Goal: Information Seeking & Learning: Check status

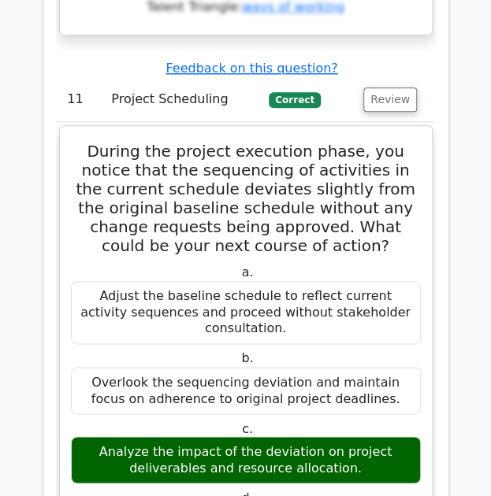
scroll to position [12153, 0]
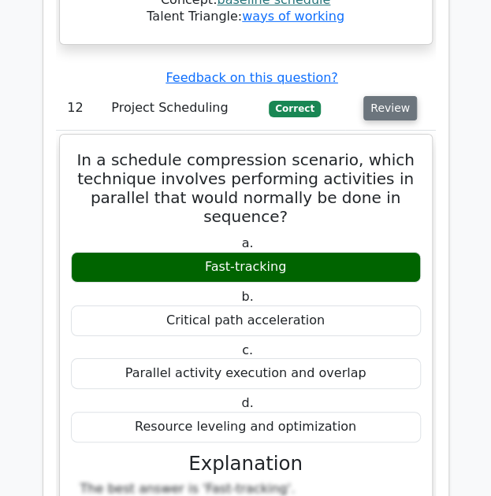
scroll to position [13100, 0]
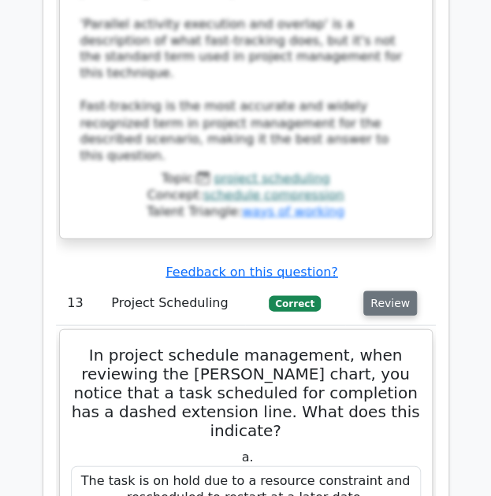
scroll to position [13863, 0]
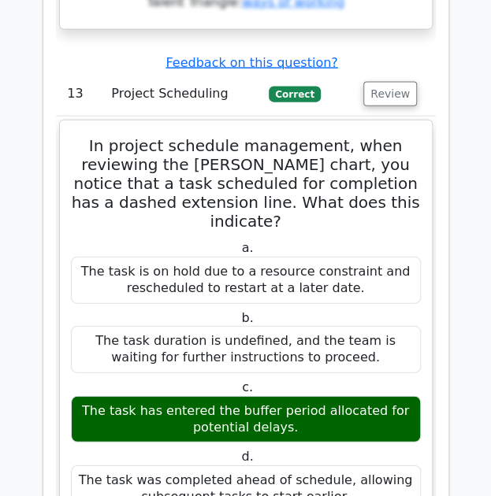
scroll to position [14109, 0]
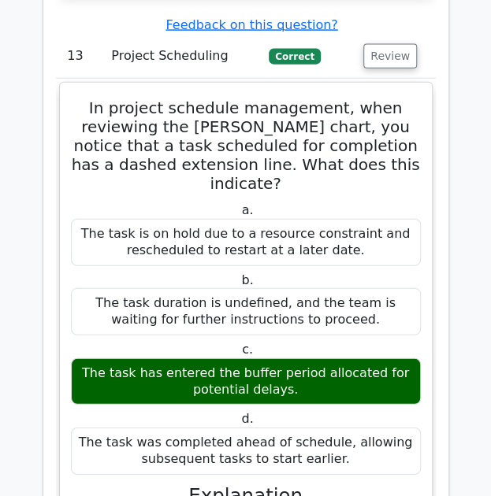
drag, startPoint x: 403, startPoint y: 236, endPoint x: 345, endPoint y: 271, distance: 67.5
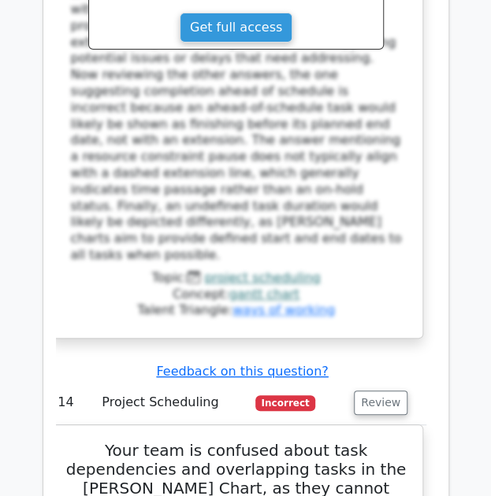
scroll to position [14720, 0]
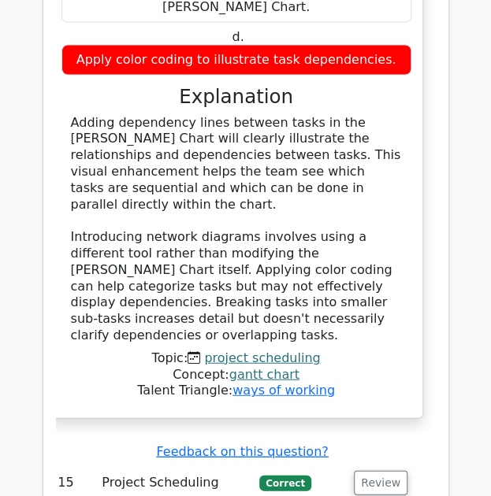
scroll to position [15541, 0]
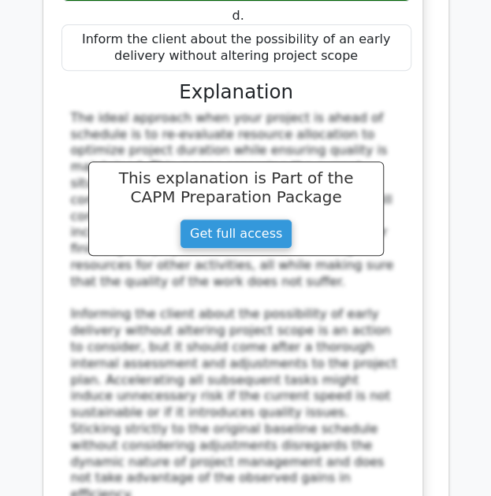
scroll to position [16335, 0]
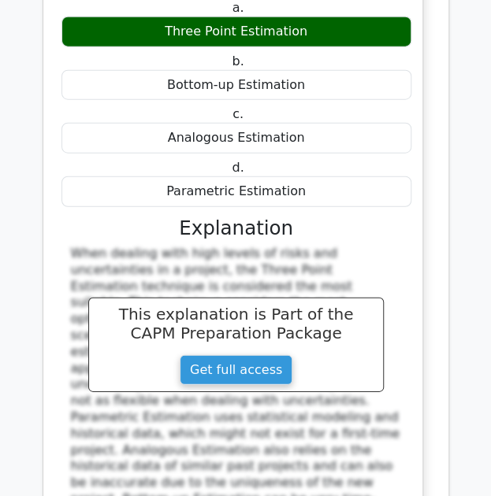
scroll to position [17092, 0]
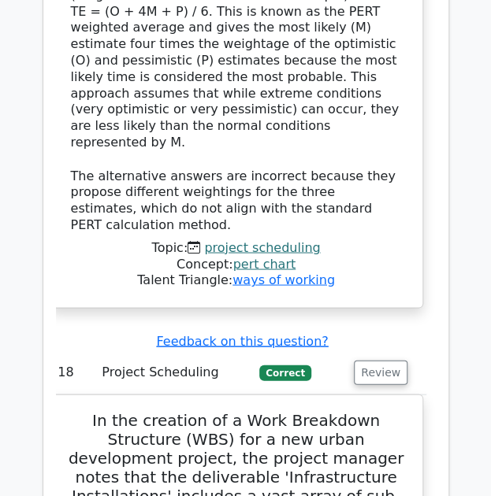
scroll to position [18225, 0]
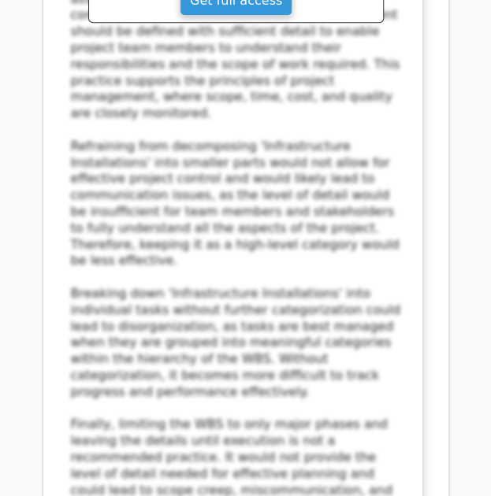
scroll to position [19361, 0]
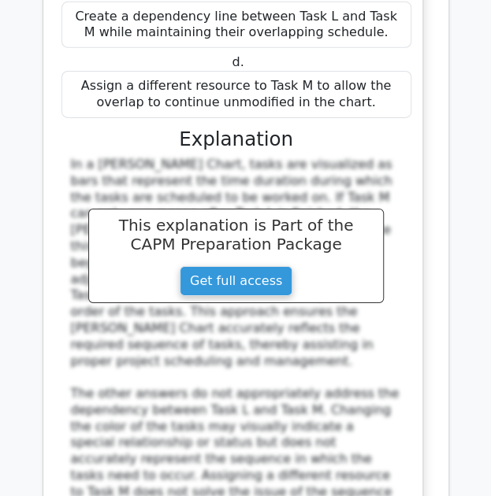
scroll to position [20368, 0]
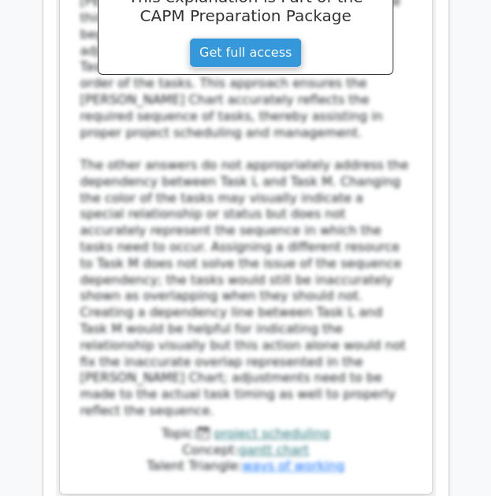
scroll to position [20581, 0]
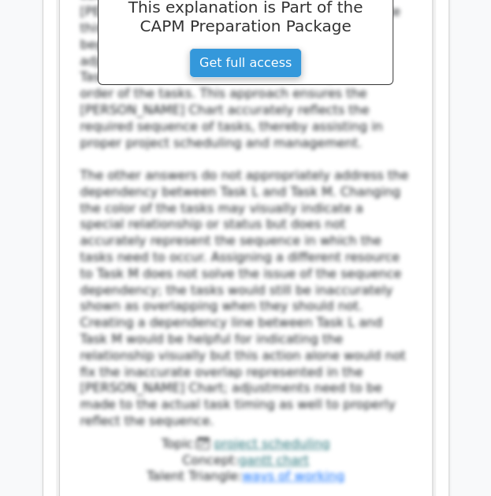
copy div "You're managing a project with a fixed deadline and fixed resources. During the…"
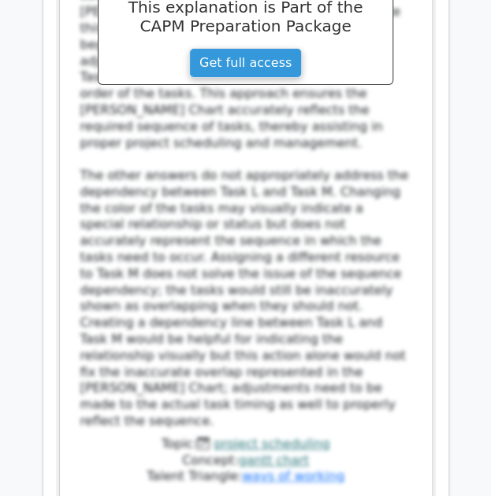
copy div "Apply resource smoothing to adjust activities within their float, balancing res…"
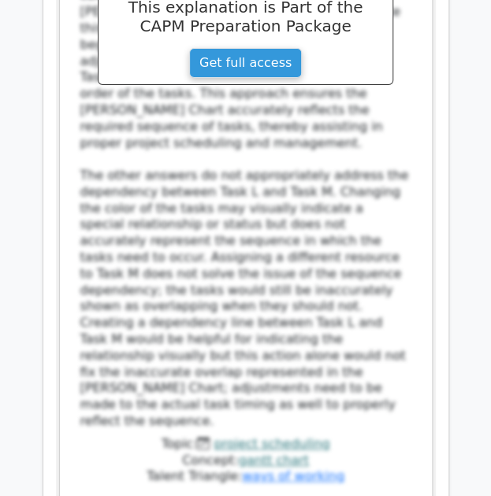
copy div "Implement resource leveling to adjust the schedule, extending the project durat…"
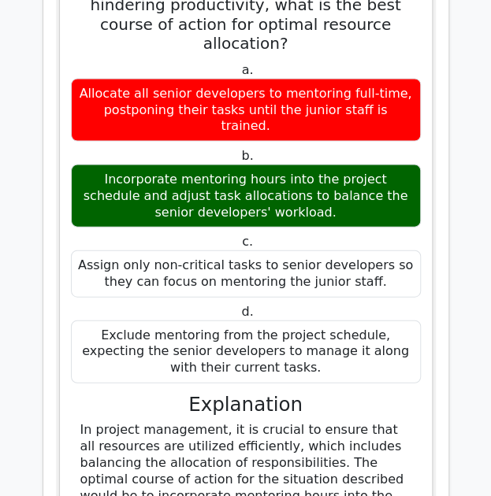
scroll to position [21309, 0]
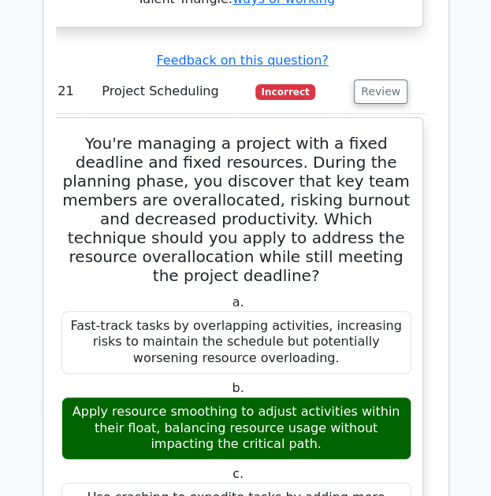
scroll to position [22101, 0]
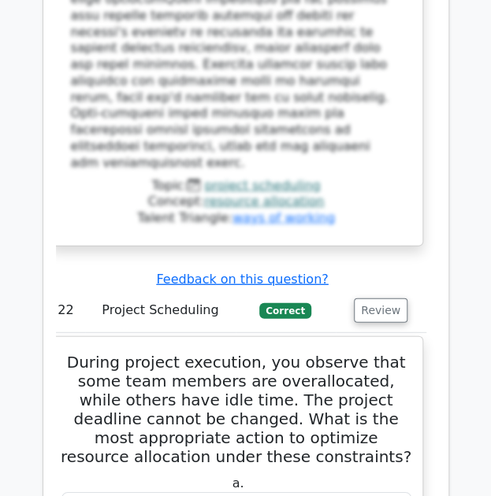
scroll to position [22936, 0]
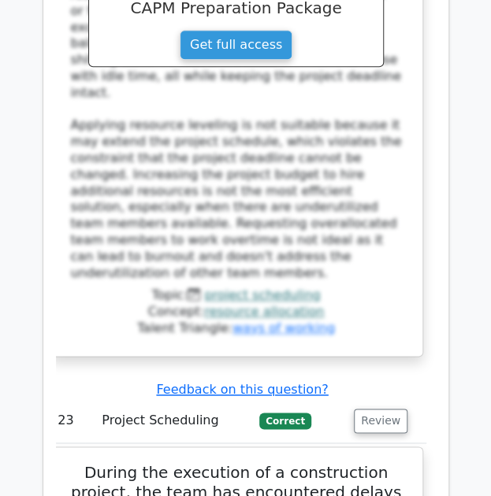
scroll to position [23808, 0]
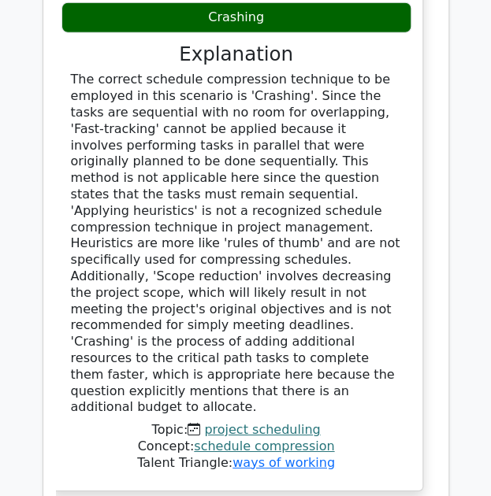
scroll to position [24617, 0]
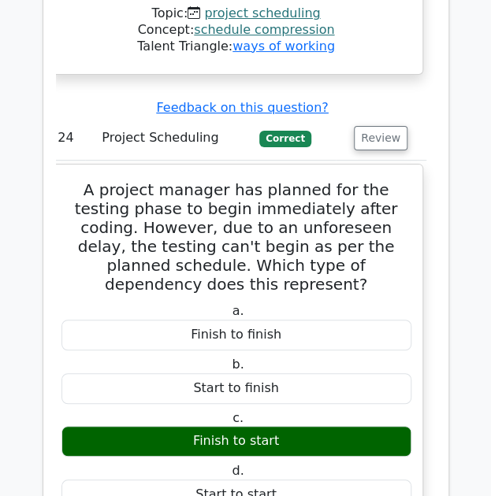
scroll to position [25034, 0]
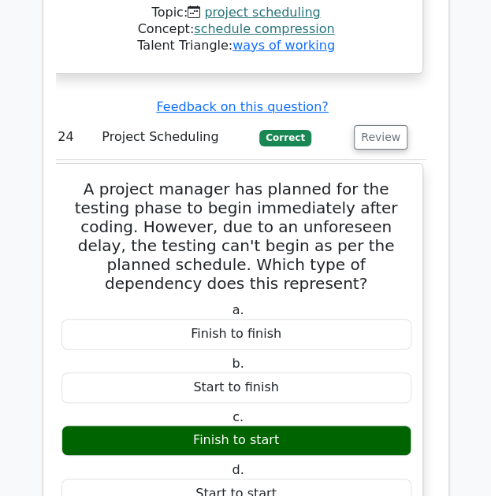
drag, startPoint x: 217, startPoint y: 250, endPoint x: 136, endPoint y: 281, distance: 86.8
copy div "zero float' for a critical path means there is no room for delay in the activit…"
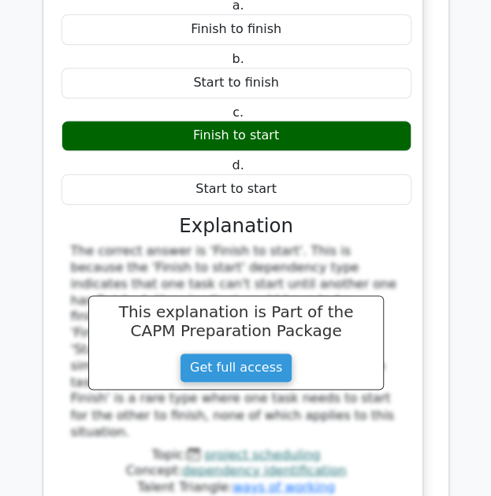
scroll to position [25349, 0]
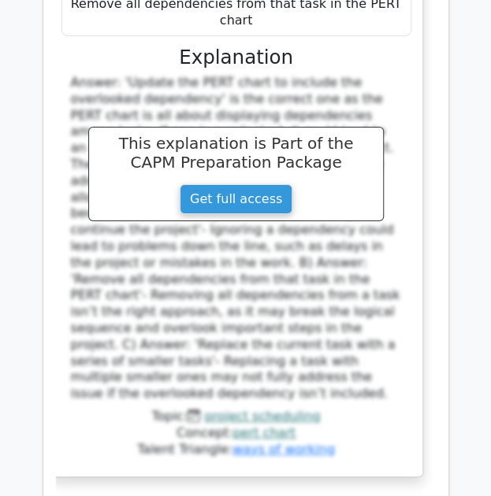
scroll to position [26288, 0]
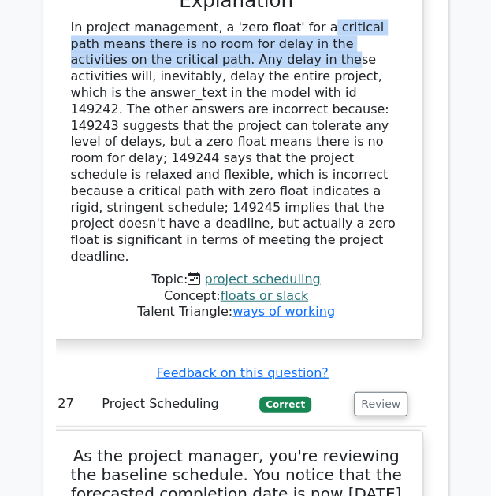
scroll to position [27209, 0]
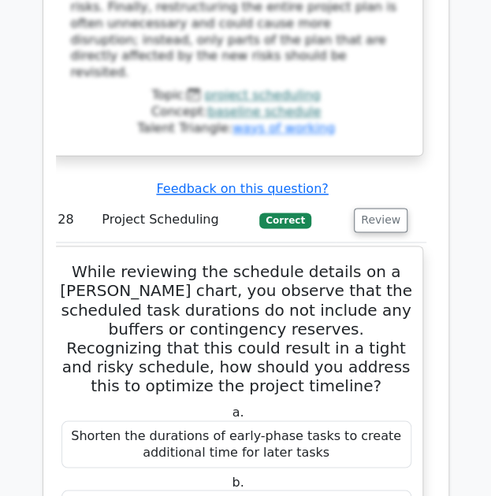
scroll to position [28405, 0]
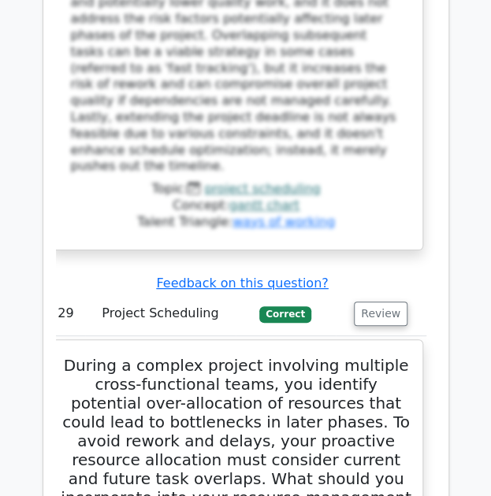
scroll to position [29343, 0]
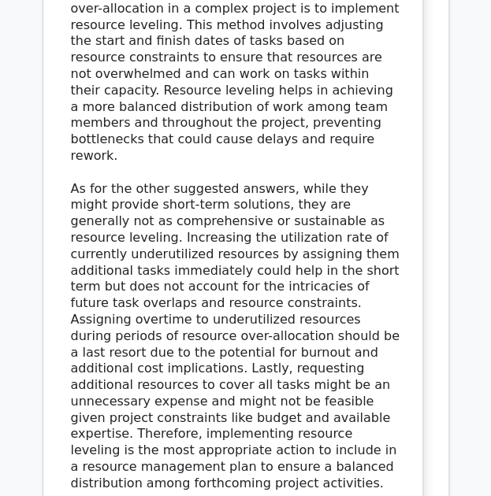
scroll to position [30254, 0]
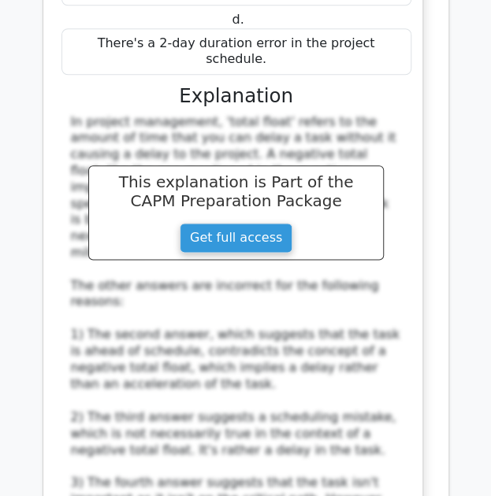
scroll to position [31276, 0]
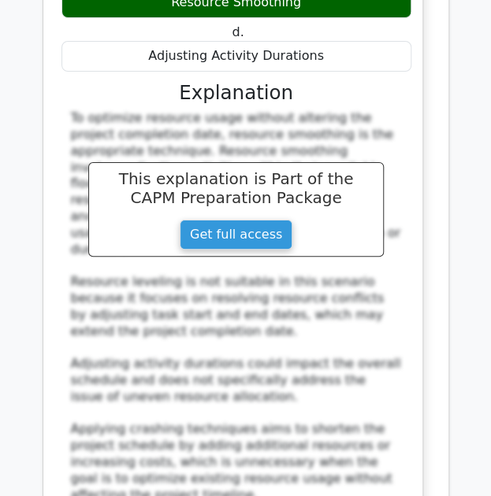
scroll to position [32316, 0]
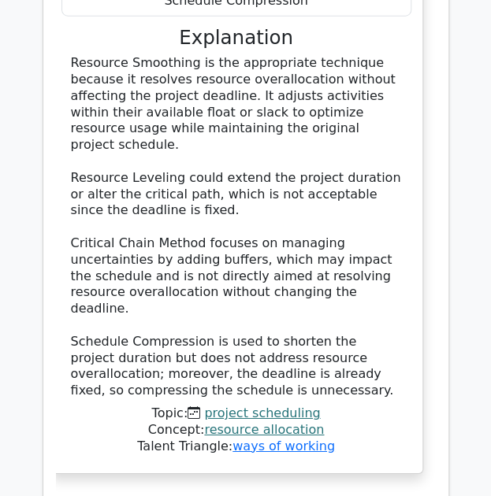
scroll to position [33382, 0]
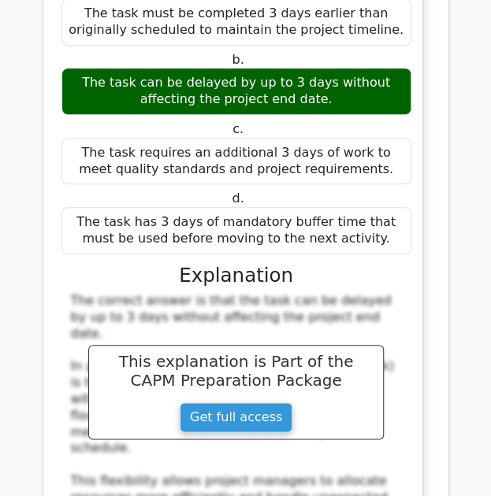
scroll to position [33975, 0]
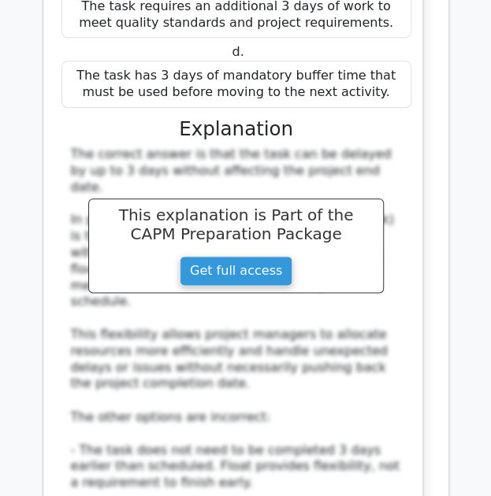
scroll to position [34182, 0]
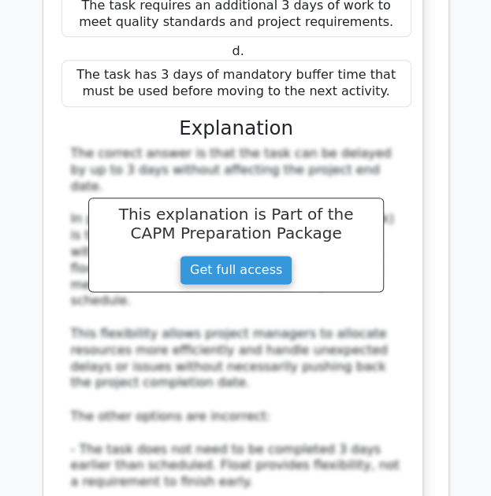
copy div "While updating a PERT chart, you identify a critical activity that is preceded …"
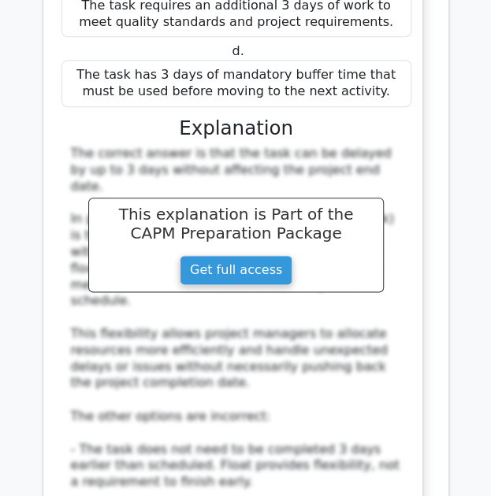
copy div "Use the latest finish time among predecessor activities"
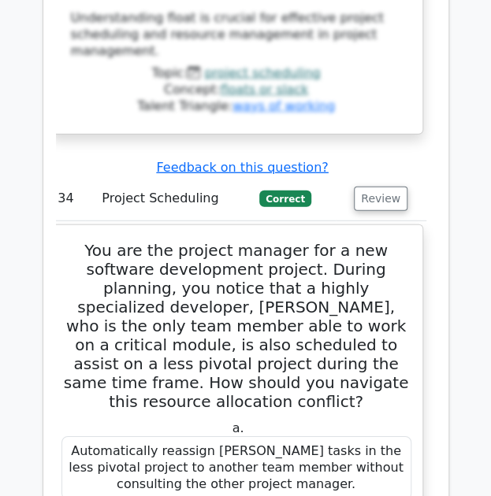
scroll to position [34829, 0]
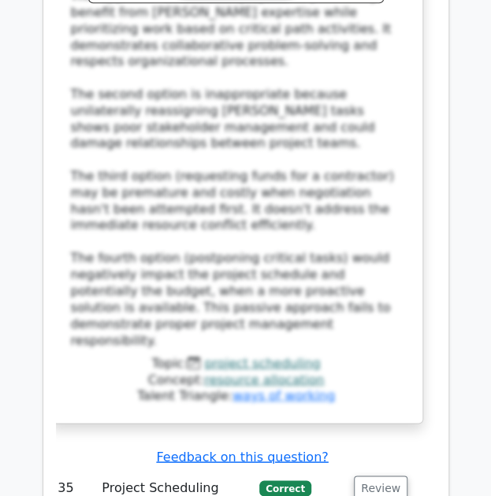
scroll to position [35751, 0]
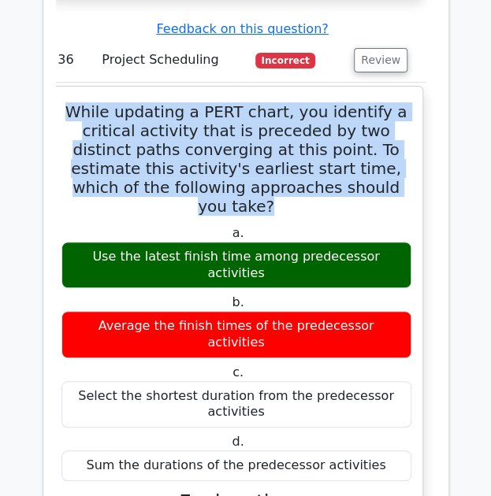
scroll to position [36861, 0]
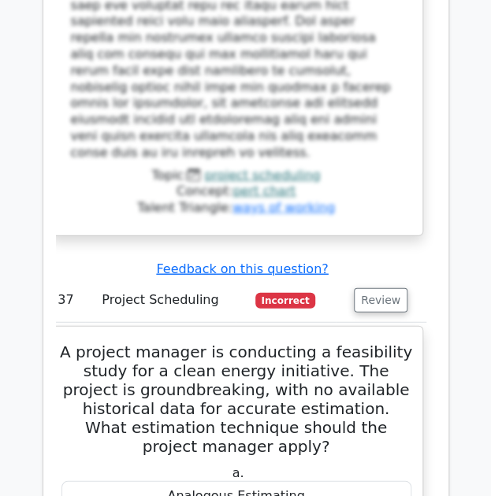
scroll to position [37598, 0]
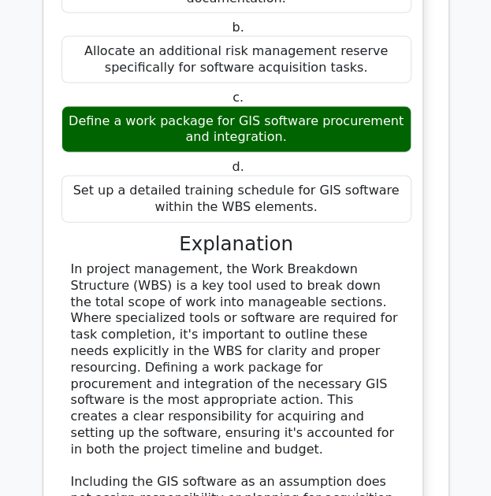
scroll to position [39061, 0]
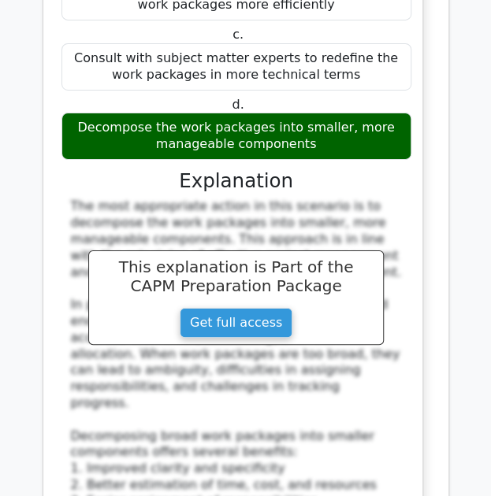
scroll to position [41083, 0]
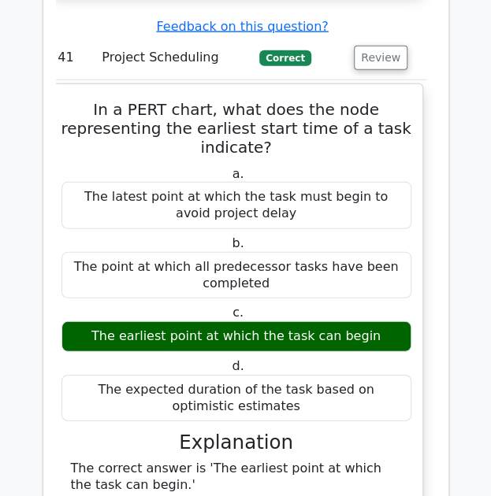
scroll to position [42150, 0]
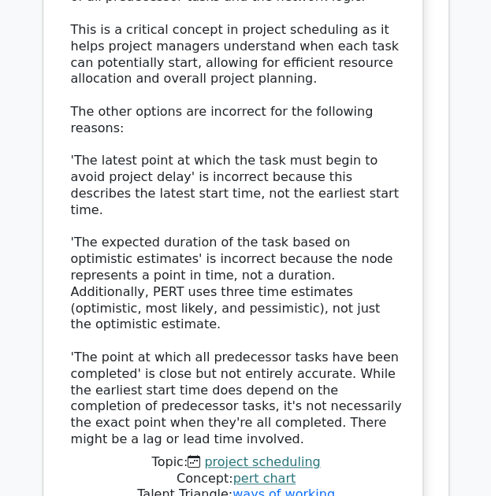
scroll to position [42785, 0]
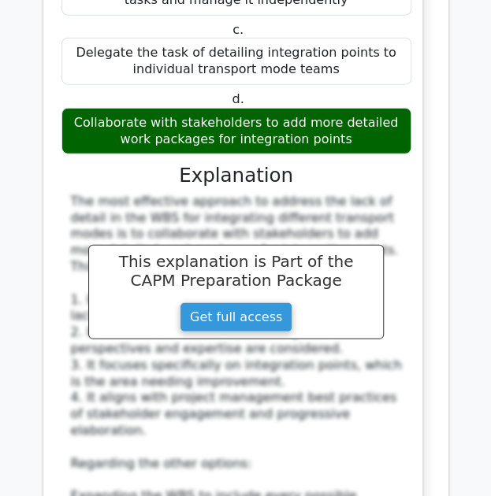
scroll to position [43626, 0]
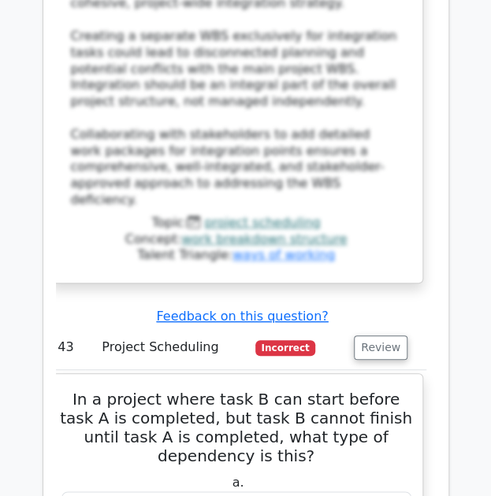
scroll to position [44236, 0]
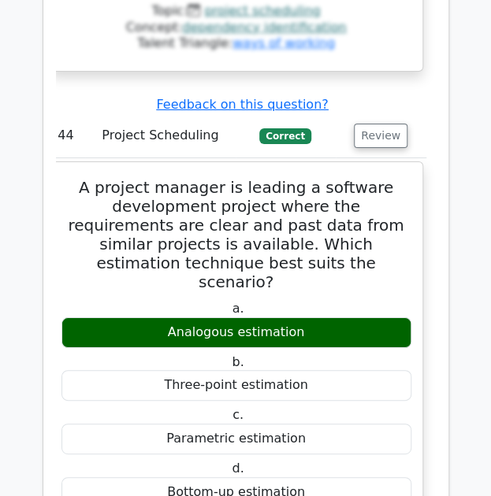
scroll to position [45466, 0]
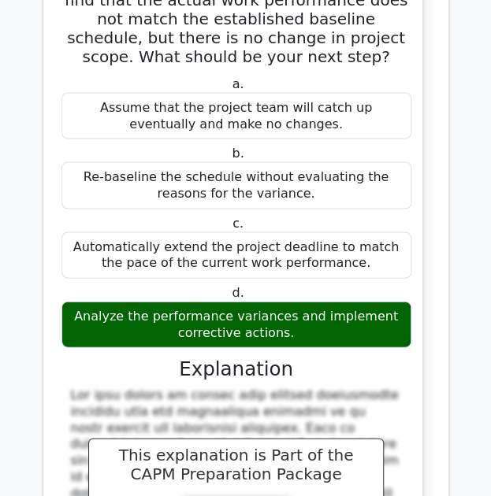
scroll to position [46289, 0]
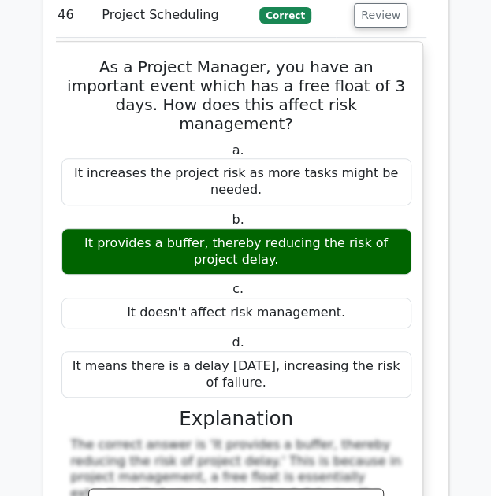
scroll to position [47243, 0]
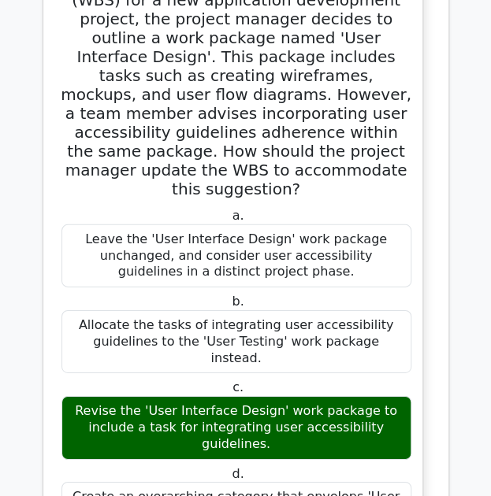
scroll to position [48137, 0]
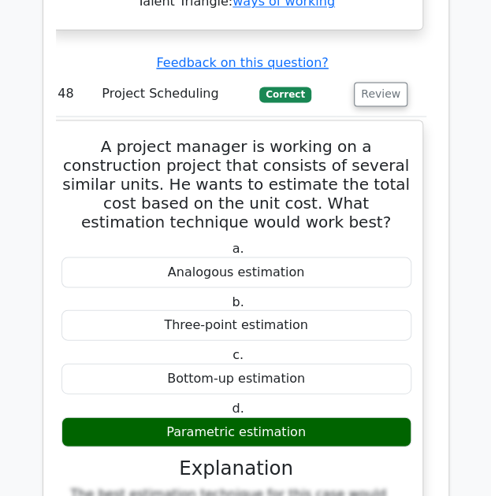
scroll to position [49192, 0]
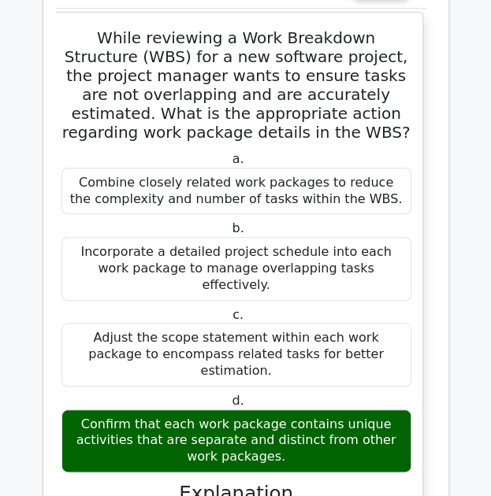
scroll to position [50158, 0]
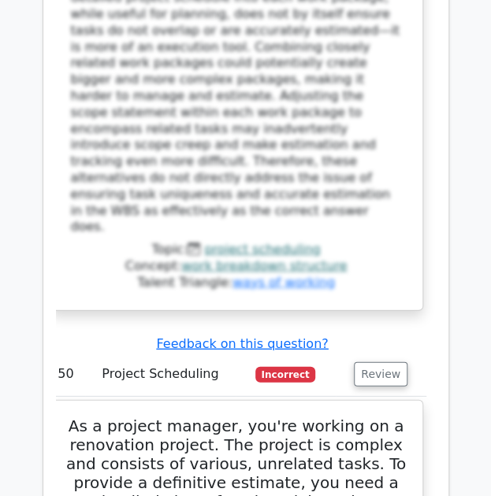
scroll to position [50859, 0]
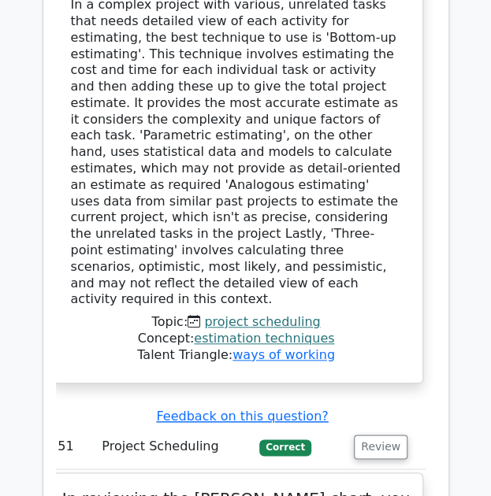
scroll to position [51647, 0]
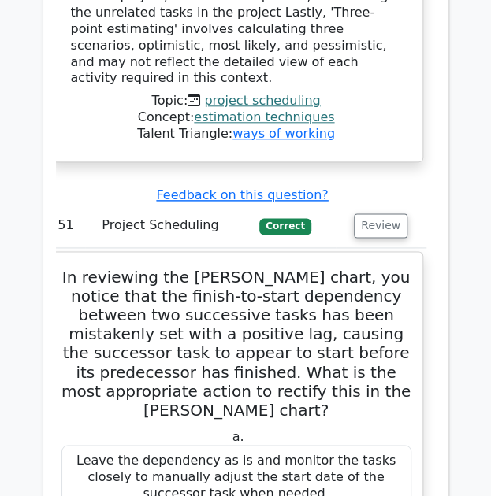
scroll to position [52351, 0]
